Goal: Contribute content

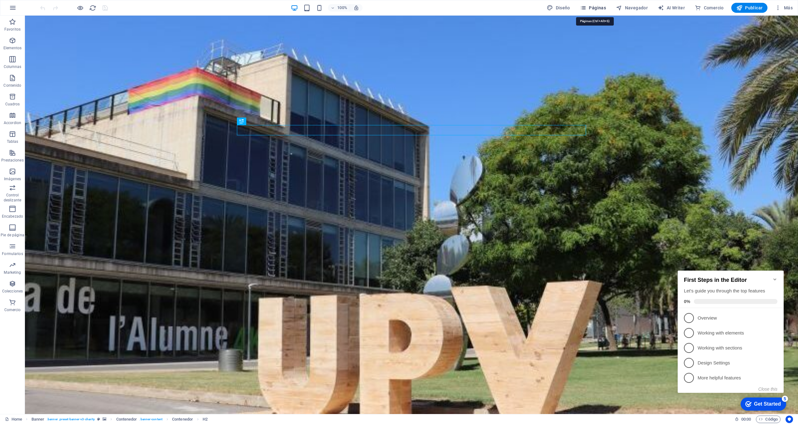
click at [0, 0] on span "Páginas" at bounding box center [0, 0] width 0 height 0
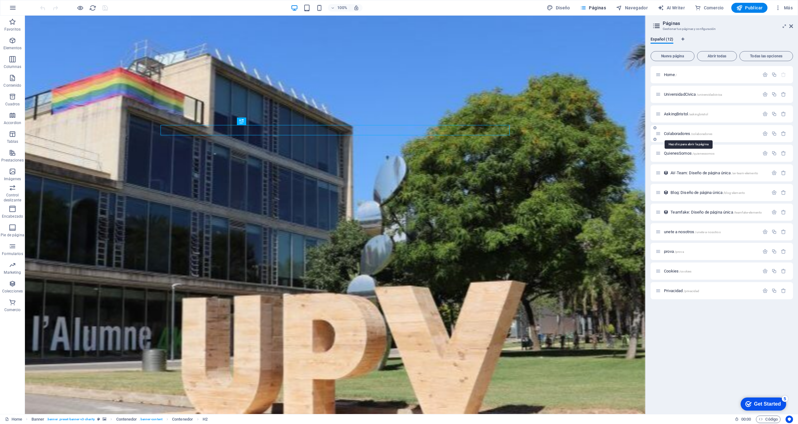
click at [672, 133] on span "Colaboradores /colaboradores" at bounding box center [688, 133] width 48 height 5
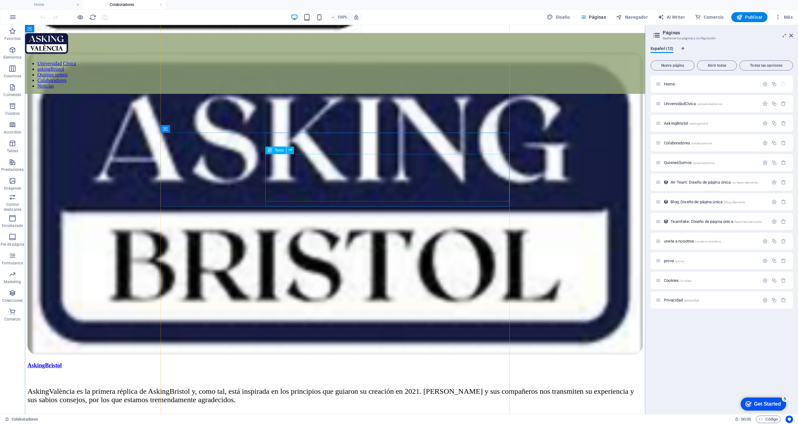
scroll to position [261, 0]
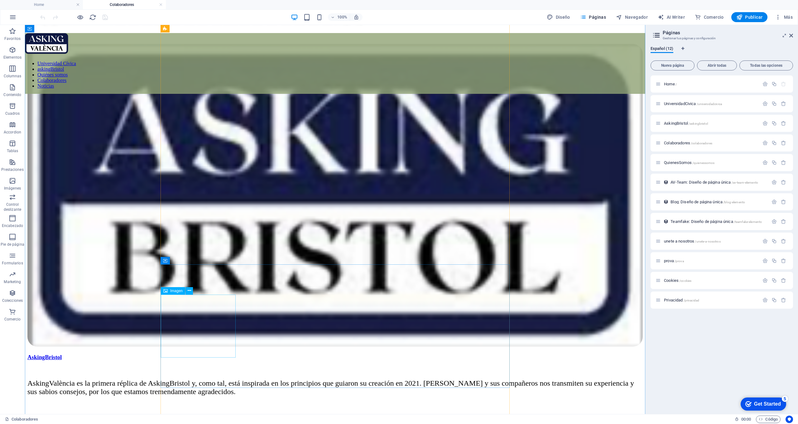
click at [189, 290] on icon at bounding box center [189, 290] width 3 height 7
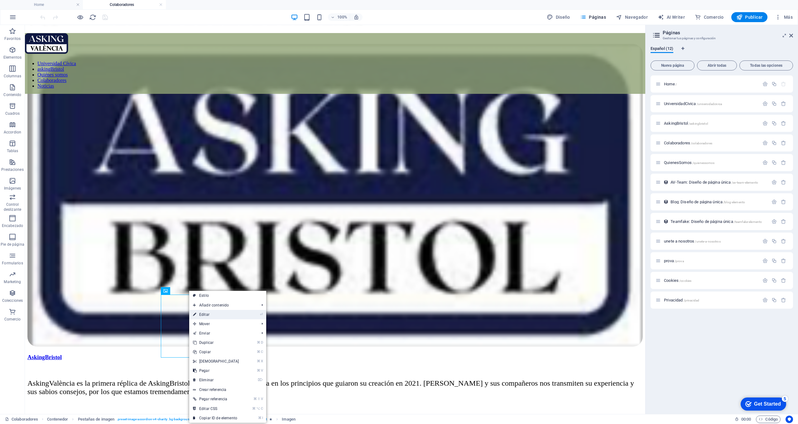
click at [207, 316] on link "⏎ Editar" at bounding box center [216, 314] width 54 height 9
select select "%"
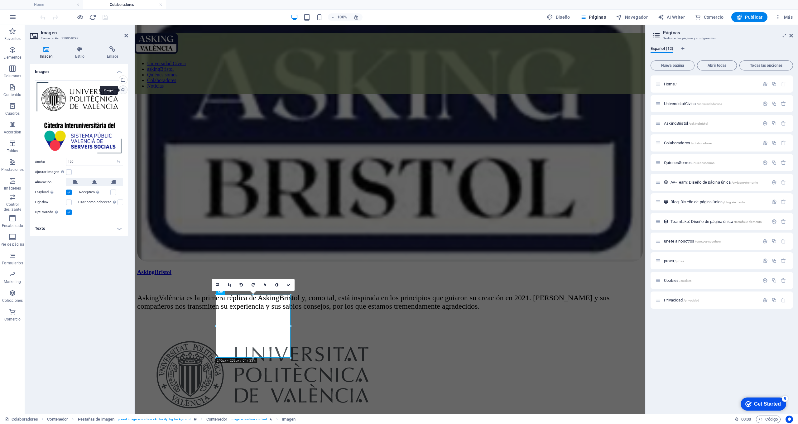
click at [122, 90] on div "Cargar" at bounding box center [122, 90] width 9 height 9
click at [105, 18] on icon "save" at bounding box center [105, 17] width 7 height 7
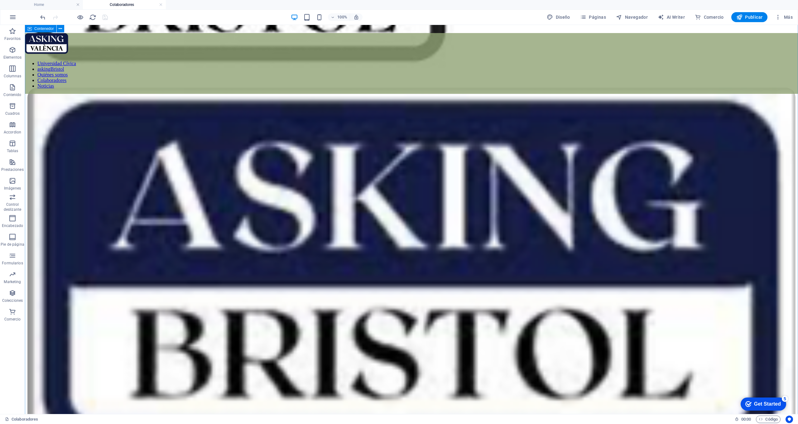
click at [756, 17] on span "Publicar" at bounding box center [749, 17] width 26 height 6
